Goal: Navigation & Orientation: Find specific page/section

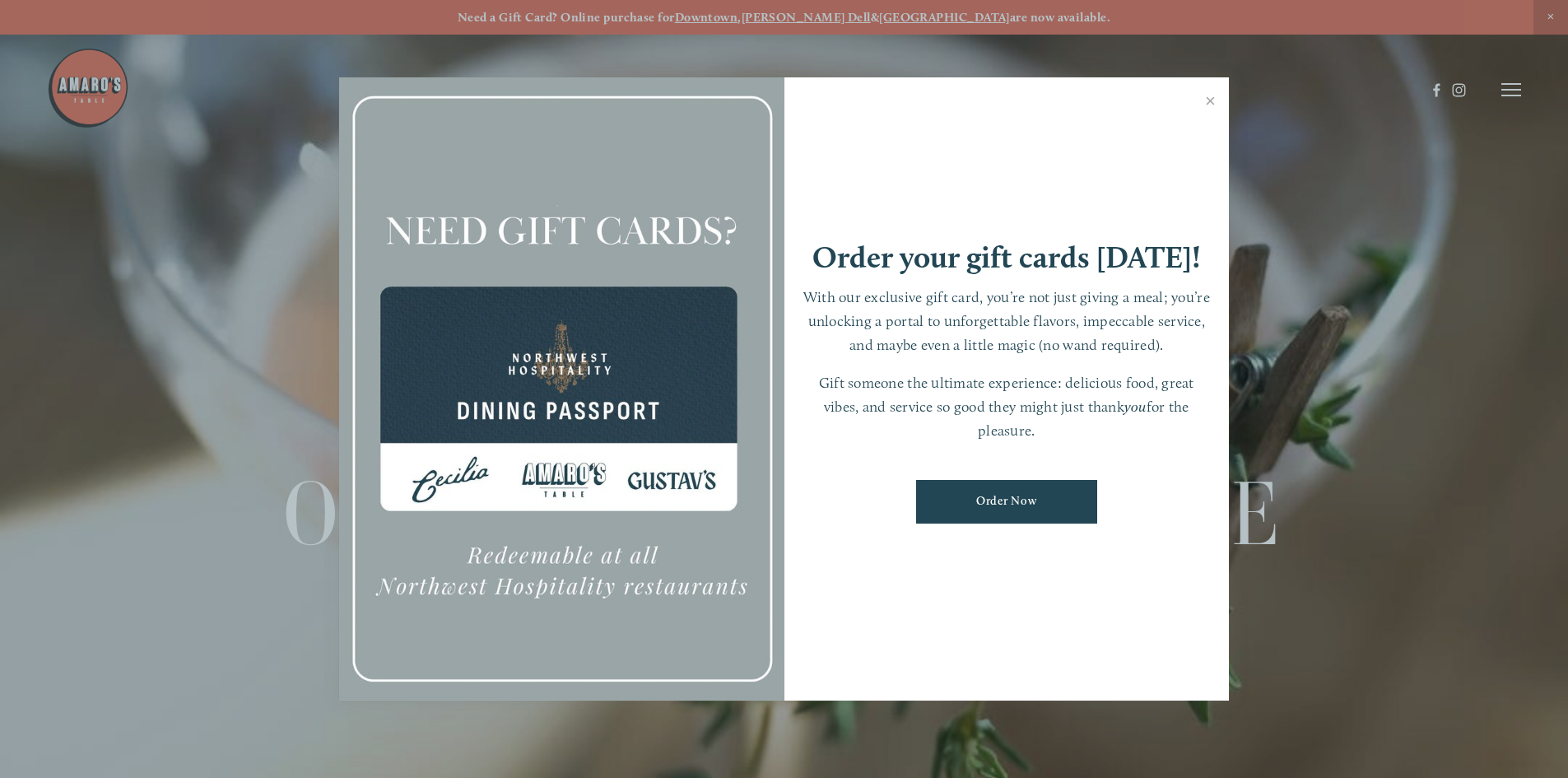
click at [1209, 100] on link "Close" at bounding box center [1211, 103] width 32 height 46
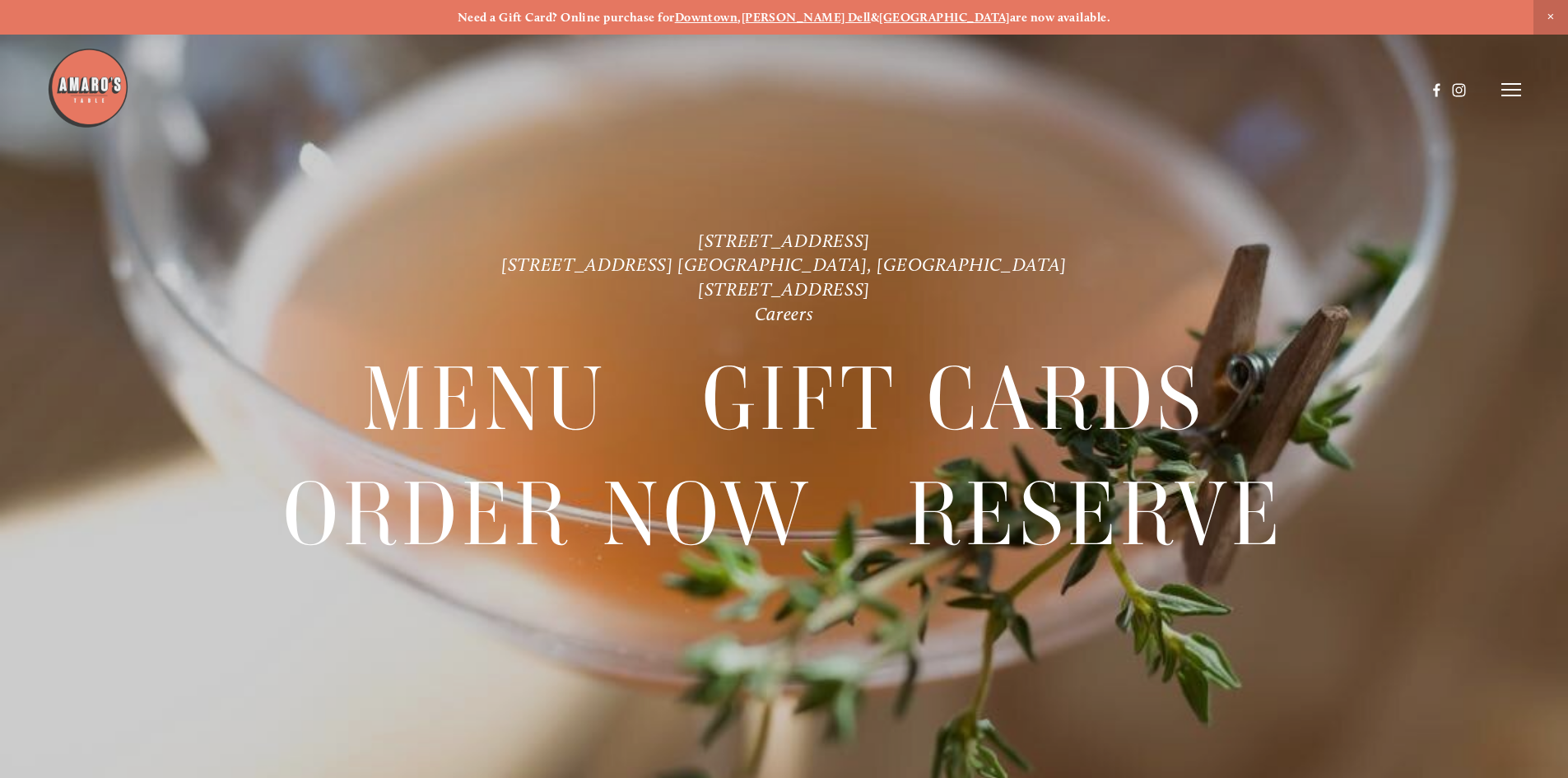
click at [1506, 95] on icon at bounding box center [1511, 90] width 20 height 15
click at [1167, 93] on span "Menu" at bounding box center [1165, 89] width 33 height 15
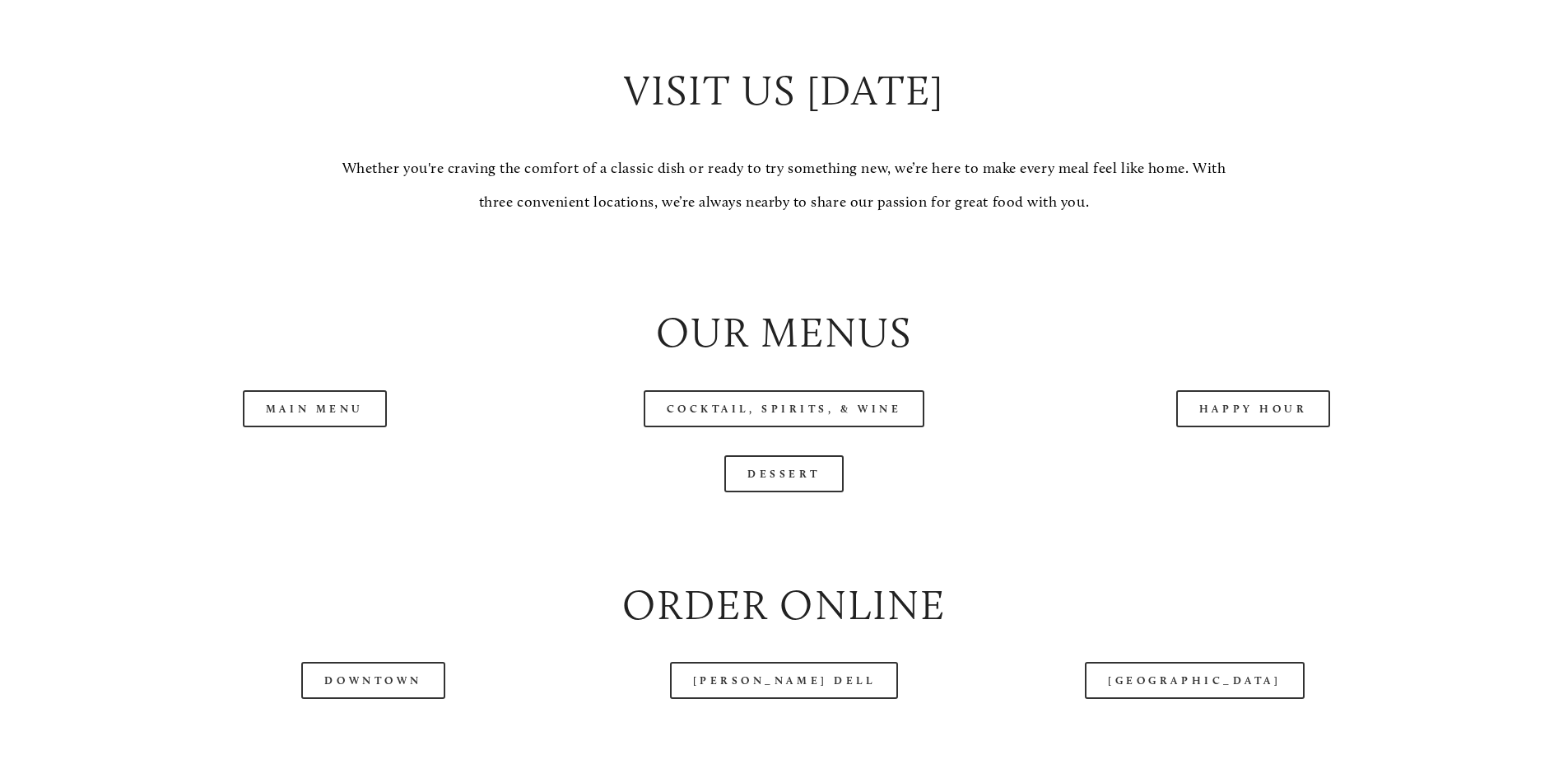
scroll to position [1730, 0]
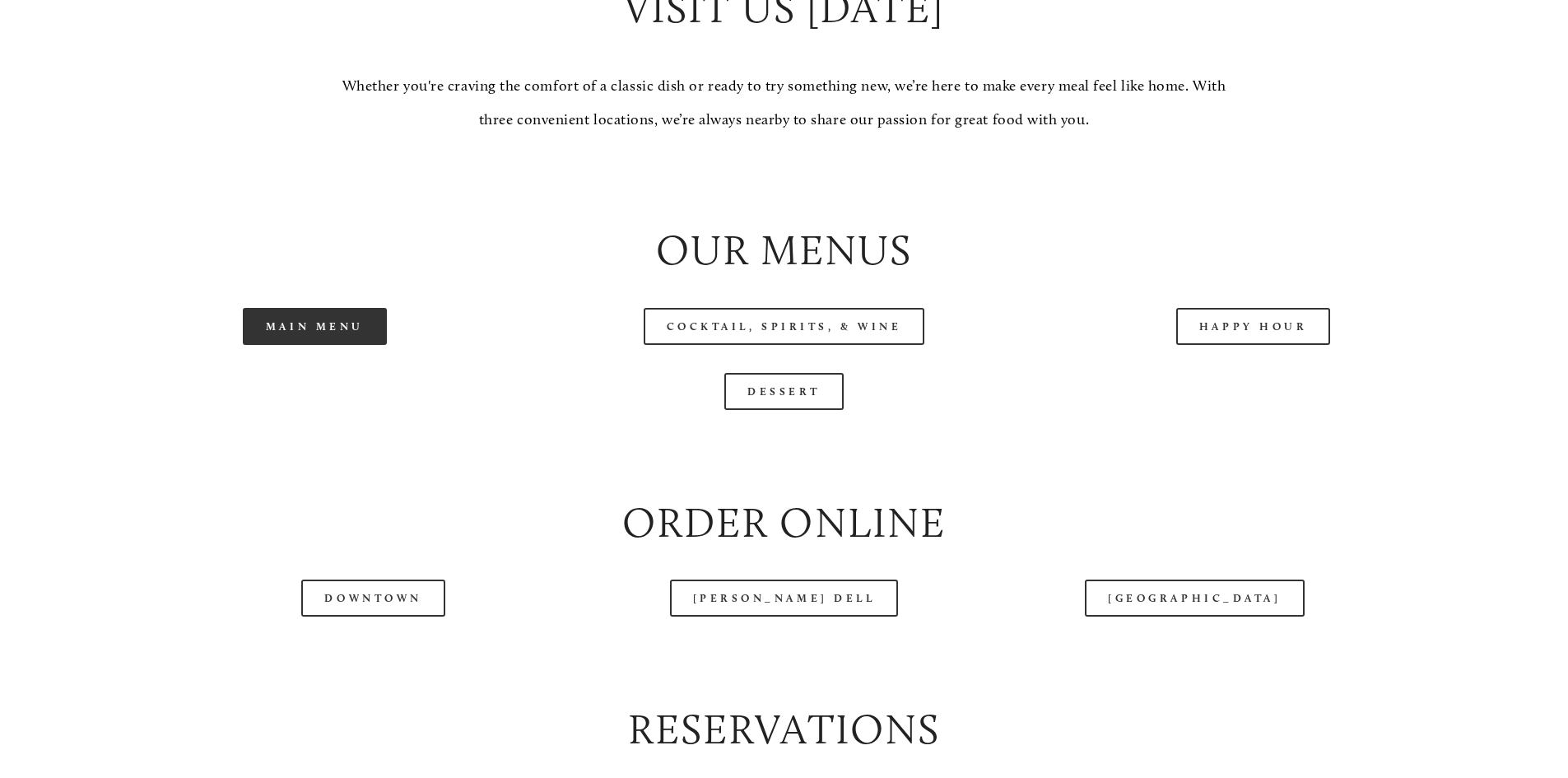
click at [309, 345] on link "Main Menu" at bounding box center [314, 326] width 144 height 37
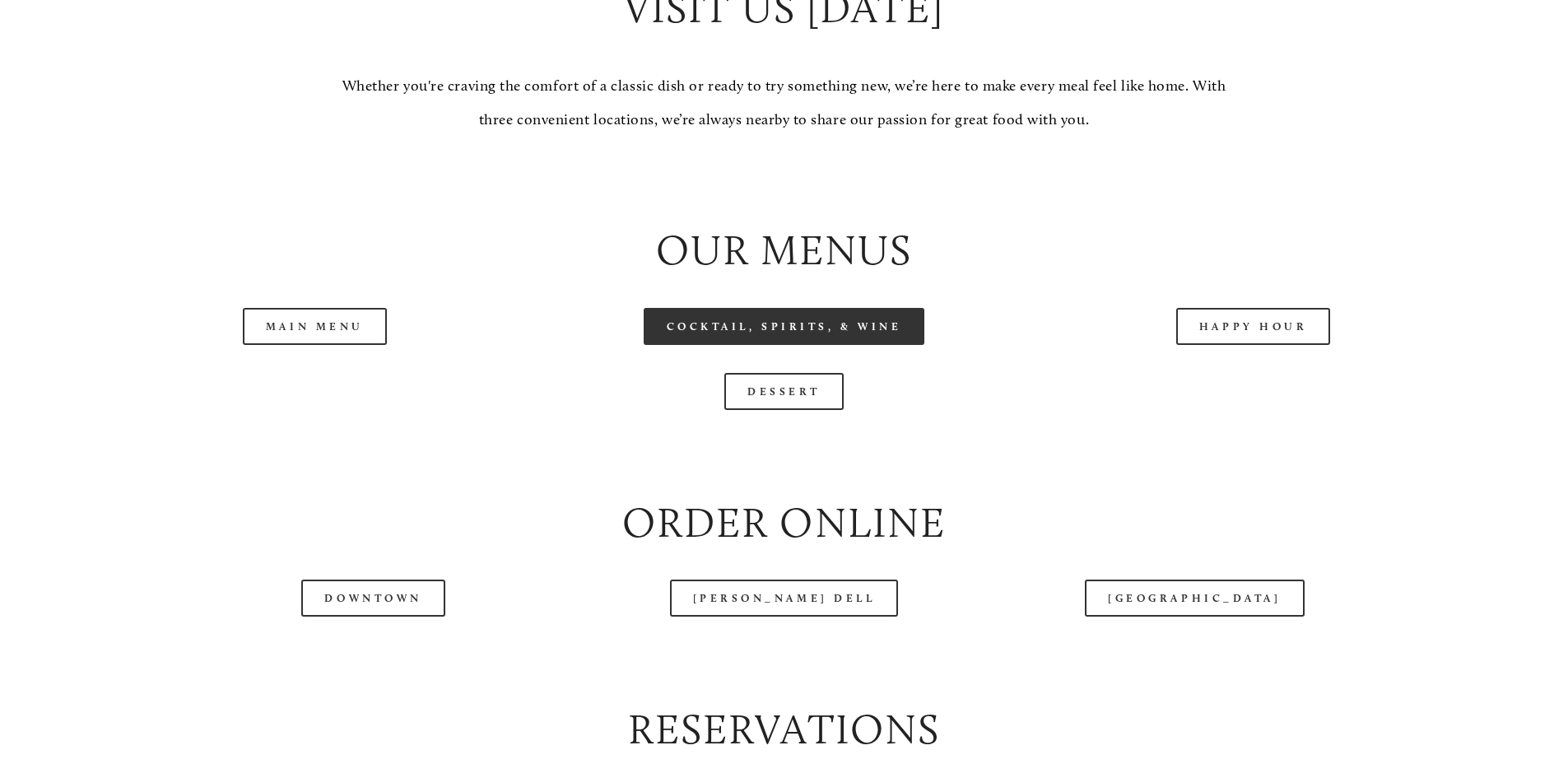
click at [815, 345] on link "Cocktail, Spirits, & Wine" at bounding box center [784, 326] width 282 height 37
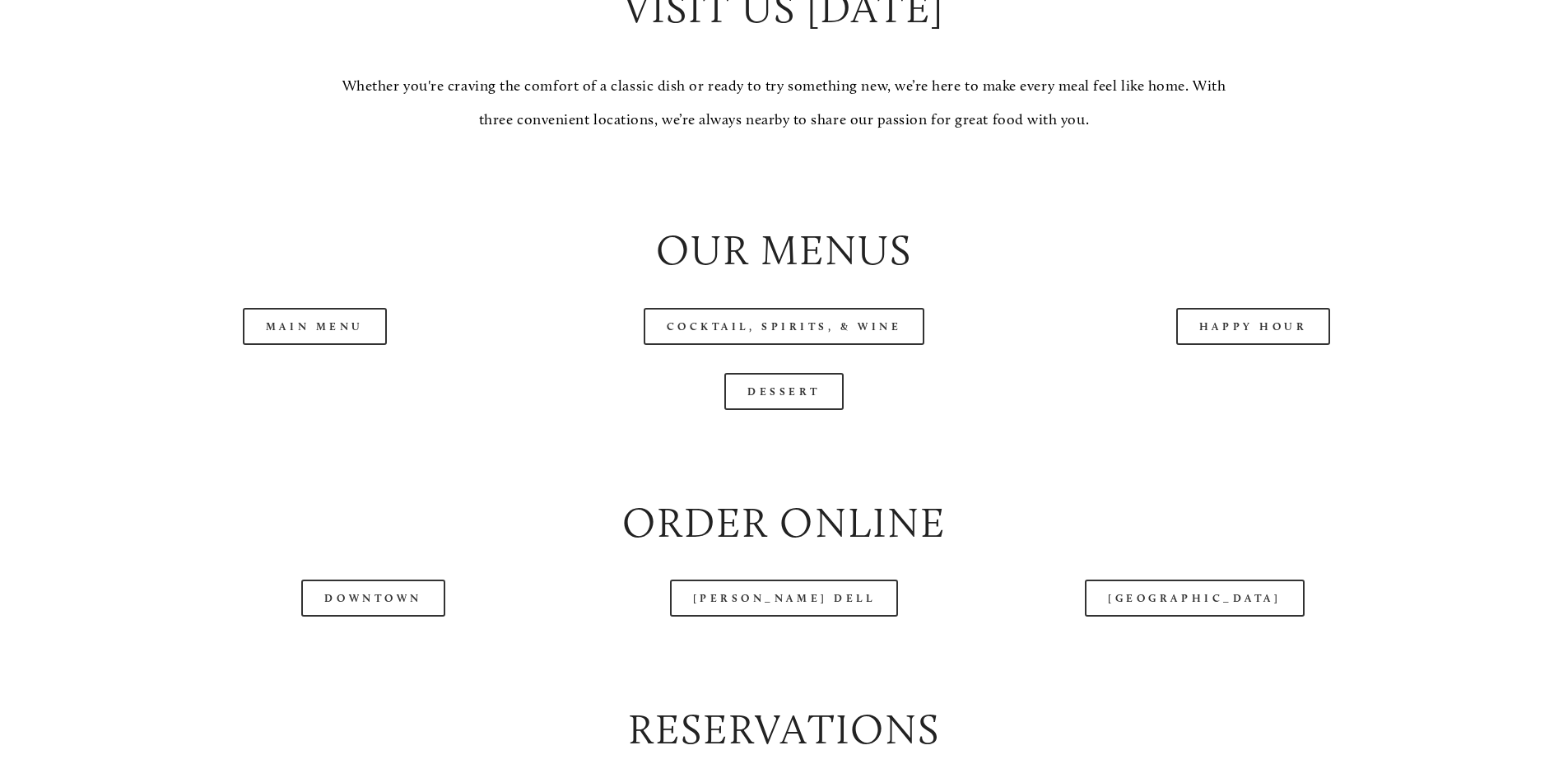
click at [1337, 345] on div "Happy Hour" at bounding box center [1254, 326] width 441 height 37
click at [1299, 345] on link "Happy Hour" at bounding box center [1254, 326] width 155 height 37
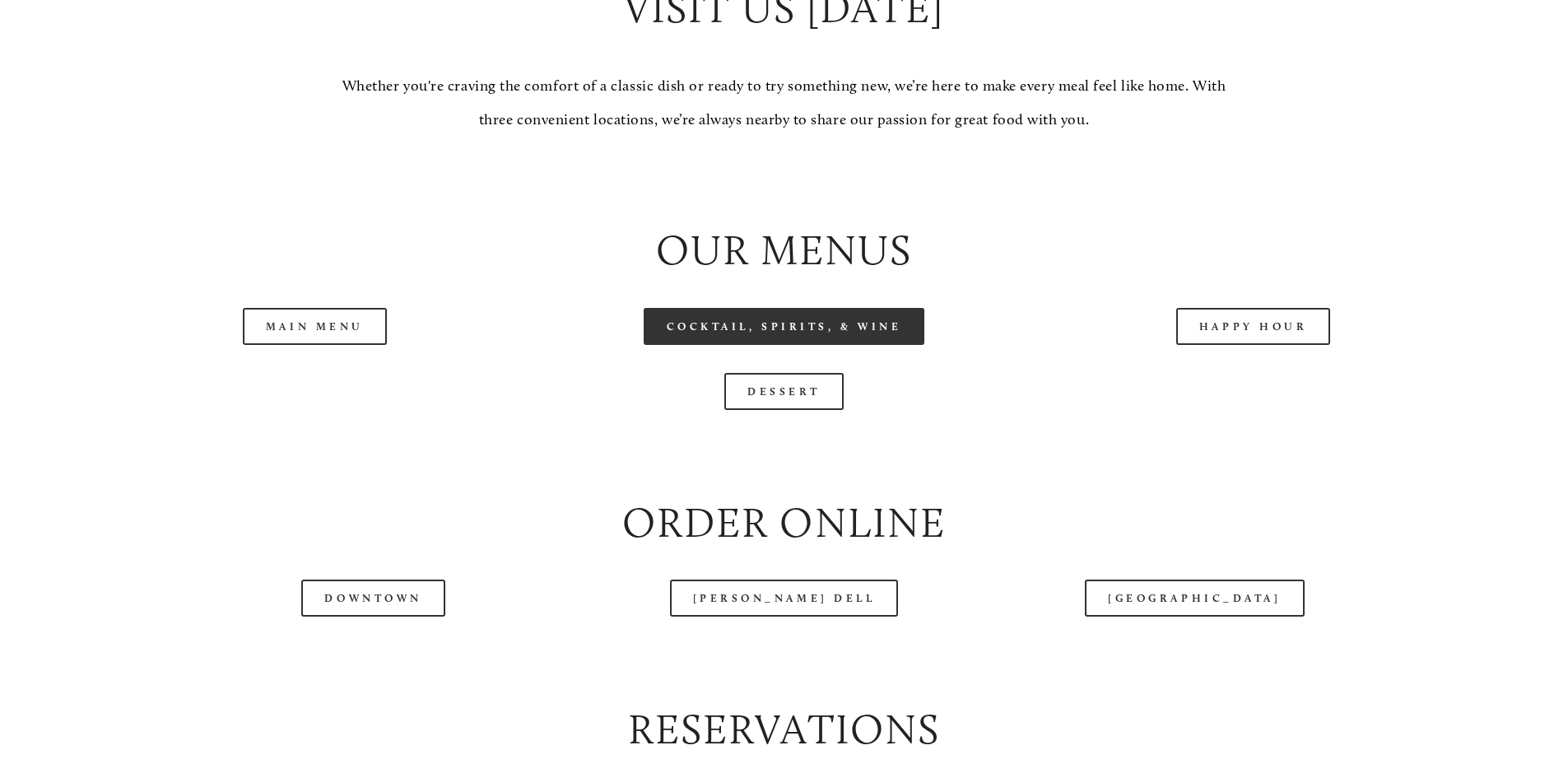
click at [812, 345] on link "Cocktail, Spirits, & Wine" at bounding box center [784, 326] width 282 height 37
